Goal: Information Seeking & Learning: Learn about a topic

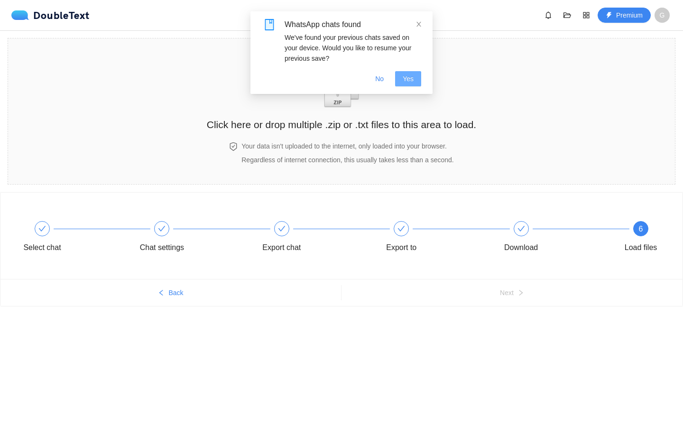
click at [413, 79] on span "Yes" at bounding box center [408, 78] width 11 height 10
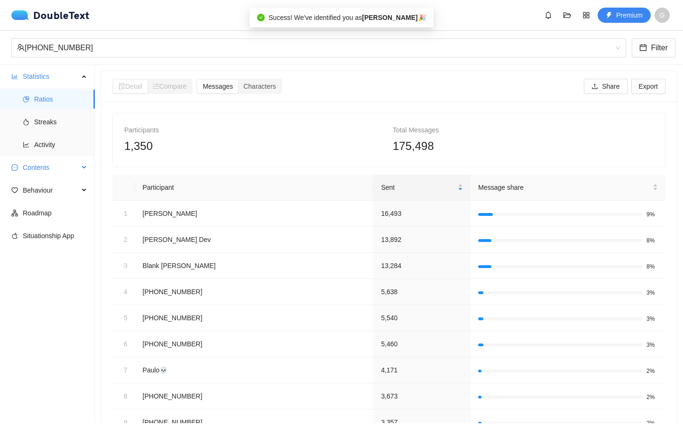
click at [57, 161] on span "Contents" at bounding box center [51, 167] width 56 height 19
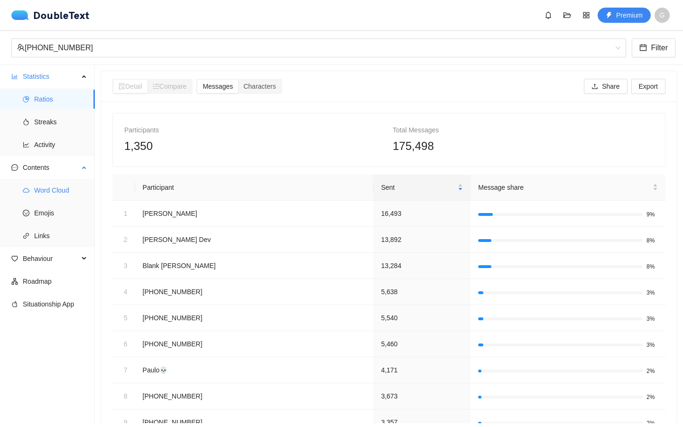
click at [62, 189] on span "Word Cloud" at bounding box center [60, 190] width 53 height 19
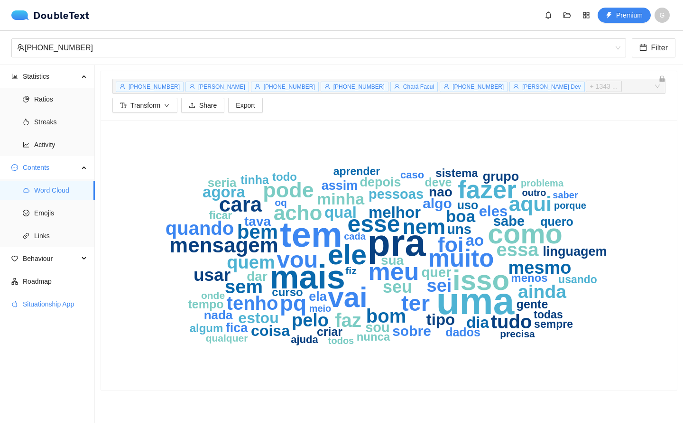
click at [45, 303] on span "Situationship App" at bounding box center [55, 303] width 64 height 19
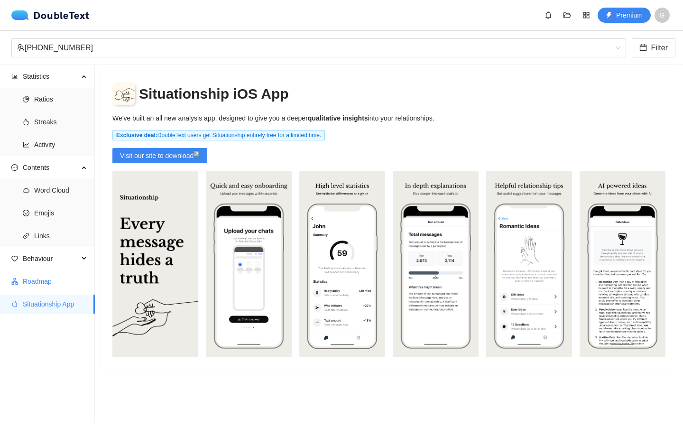
click at [58, 279] on span "Roadmap" at bounding box center [55, 281] width 64 height 19
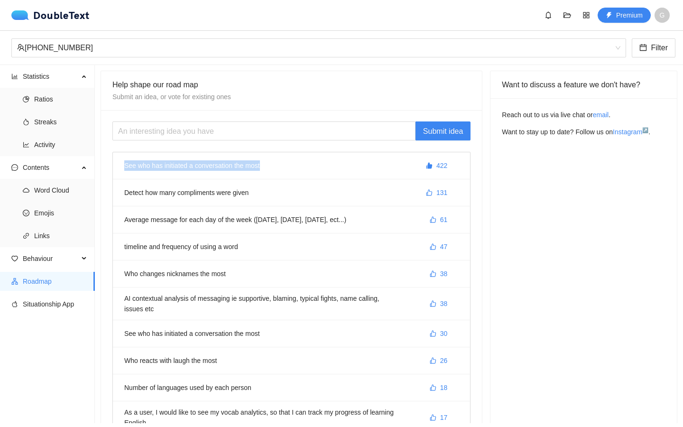
drag, startPoint x: 275, startPoint y: 168, endPoint x: 122, endPoint y: 167, distance: 153.6
click at [122, 167] on li "See who has initiated a conversation the most 422" at bounding box center [291, 165] width 357 height 27
drag, startPoint x: 123, startPoint y: 192, endPoint x: 266, endPoint y: 198, distance: 143.8
click at [266, 198] on li "Detect how many compliments were given 131" at bounding box center [291, 192] width 357 height 27
click at [275, 197] on li "Detect how many compliments were given 131" at bounding box center [291, 192] width 357 height 27
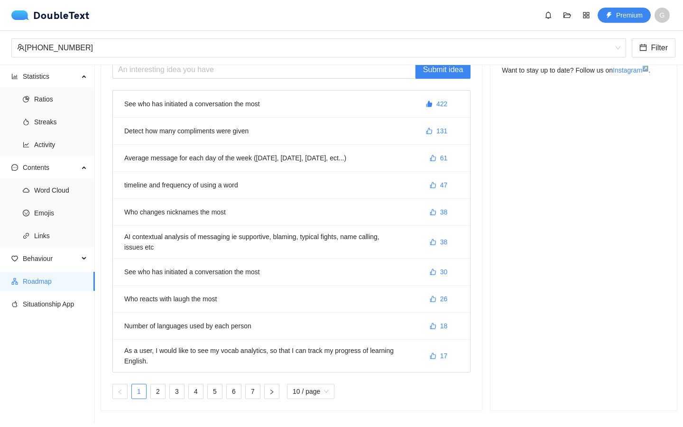
scroll to position [63, 0]
drag, startPoint x: 191, startPoint y: 183, endPoint x: 255, endPoint y: 183, distance: 63.5
click at [255, 183] on li "timeline and frequency of using a word 47" at bounding box center [291, 184] width 357 height 27
drag, startPoint x: 236, startPoint y: 207, endPoint x: 116, endPoint y: 212, distance: 119.6
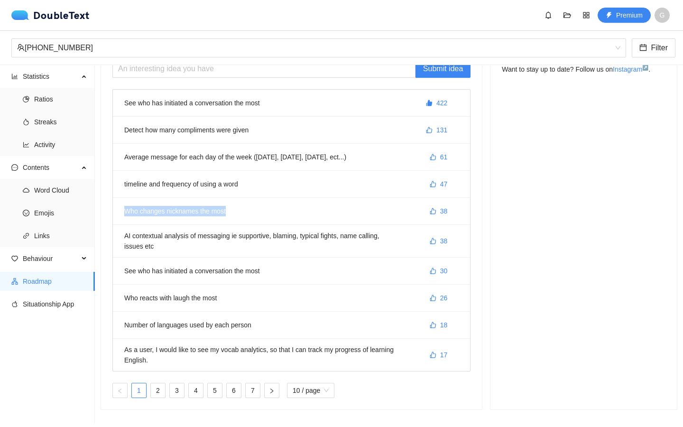
click at [116, 212] on li "Who changes nicknames the most 38" at bounding box center [291, 211] width 357 height 27
